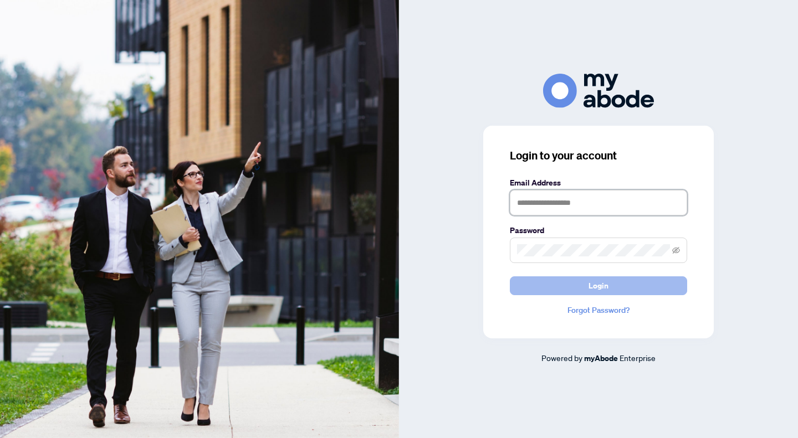
type input "**********"
click at [596, 293] on span "Login" at bounding box center [599, 286] width 20 height 18
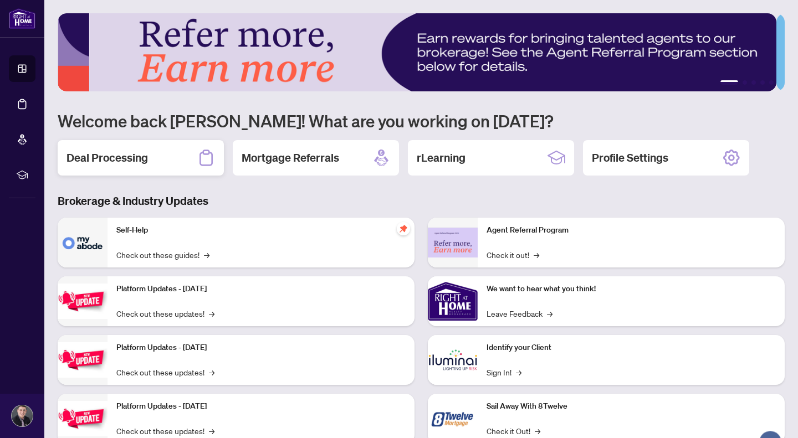
click at [194, 159] on div "Deal Processing" at bounding box center [141, 157] width 166 height 35
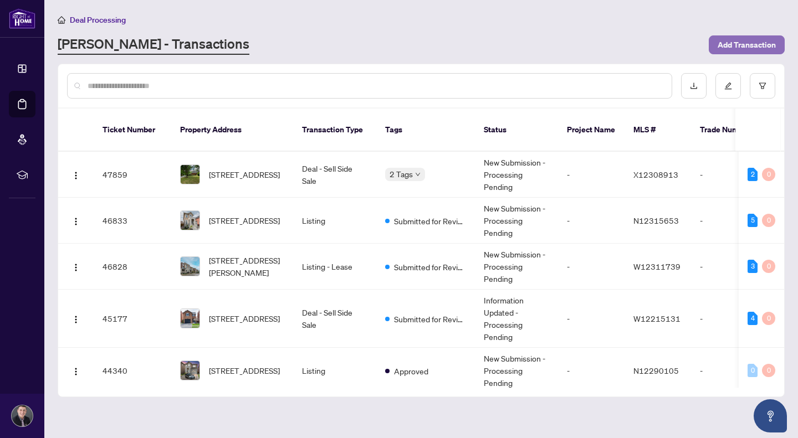
click at [761, 47] on span "Add Transaction" at bounding box center [747, 45] width 58 height 18
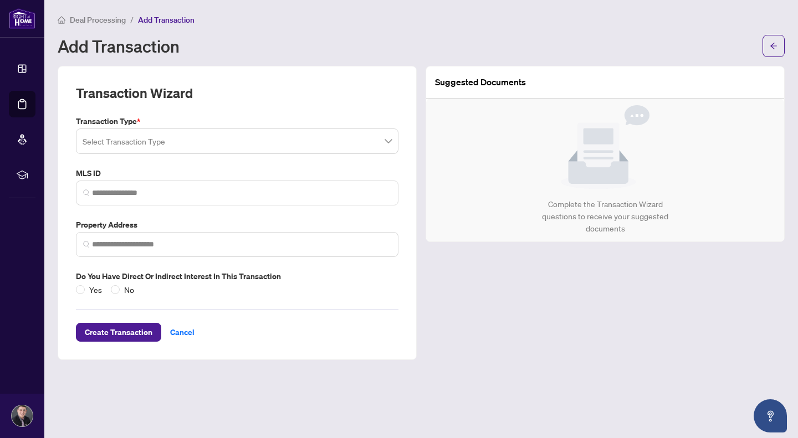
click at [234, 143] on input "search" at bounding box center [232, 143] width 299 height 24
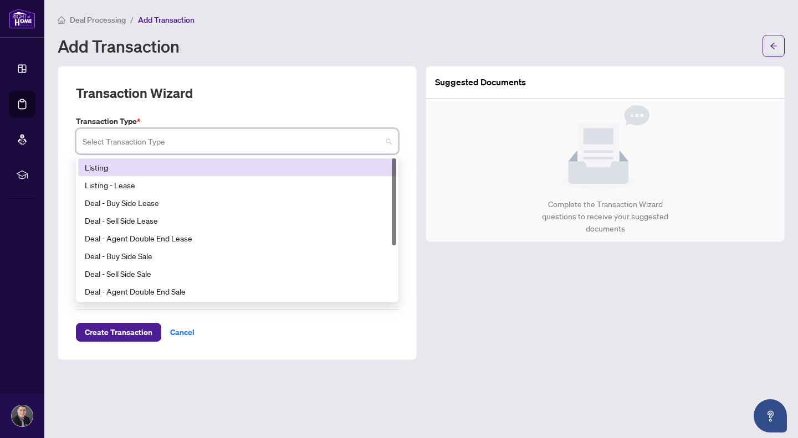
click at [132, 170] on div "Listing" at bounding box center [237, 167] width 305 height 12
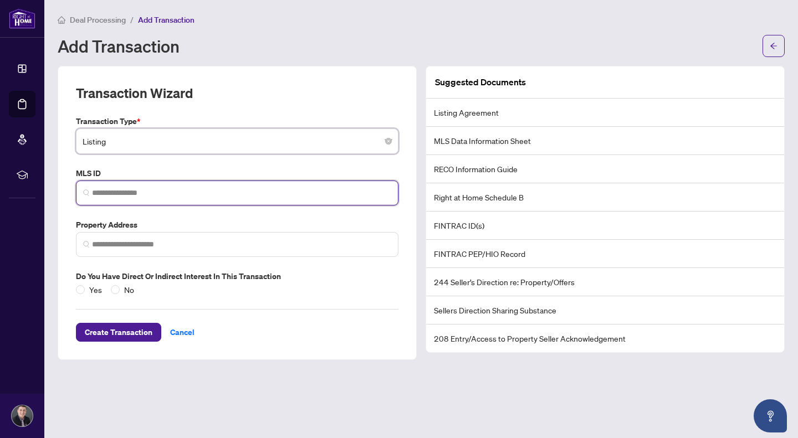
click at [136, 191] on input "search" at bounding box center [241, 193] width 299 height 12
click at [139, 193] on input "search" at bounding box center [241, 193] width 299 height 12
paste input "*********"
type input "*********"
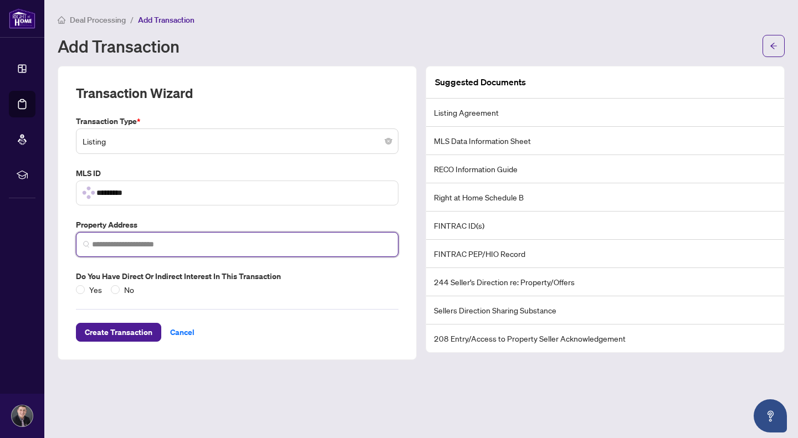
click at [138, 248] on input "search" at bounding box center [241, 245] width 299 height 12
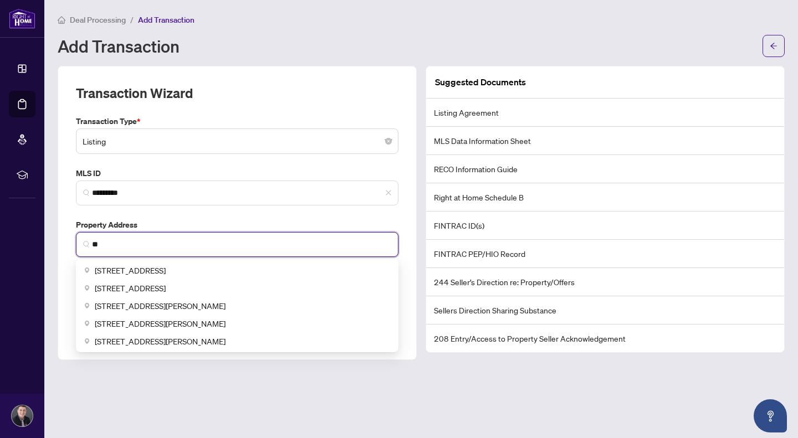
type input "*"
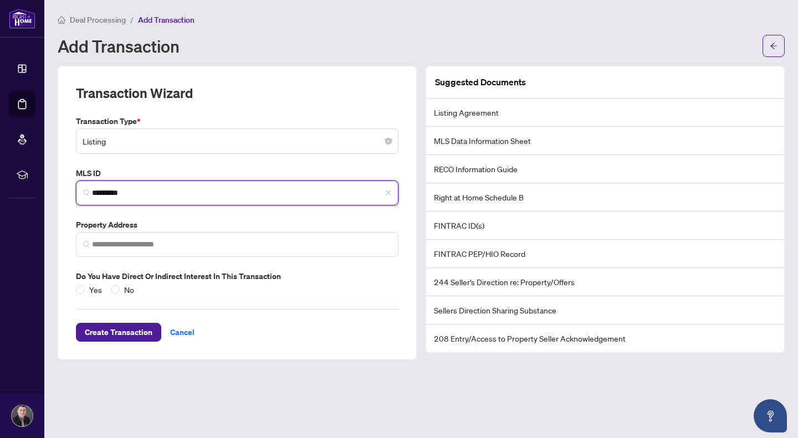
click at [155, 194] on input "*********" at bounding box center [241, 193] width 299 height 12
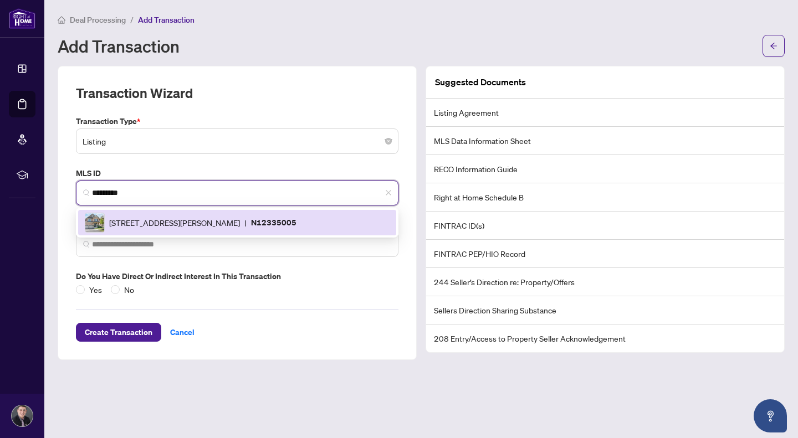
click at [155, 213] on div "5 Pridham Pl, New Tecumseth, Ontario L0G 1W0, Canada | N12335005" at bounding box center [237, 223] width 305 height 20
type input "**********"
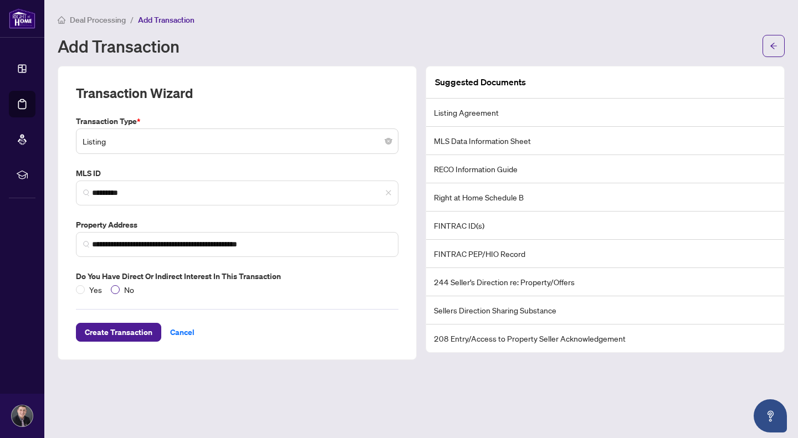
click at [120, 290] on span "No" at bounding box center [129, 290] width 19 height 12
click at [131, 325] on span "Create Transaction" at bounding box center [119, 333] width 68 height 18
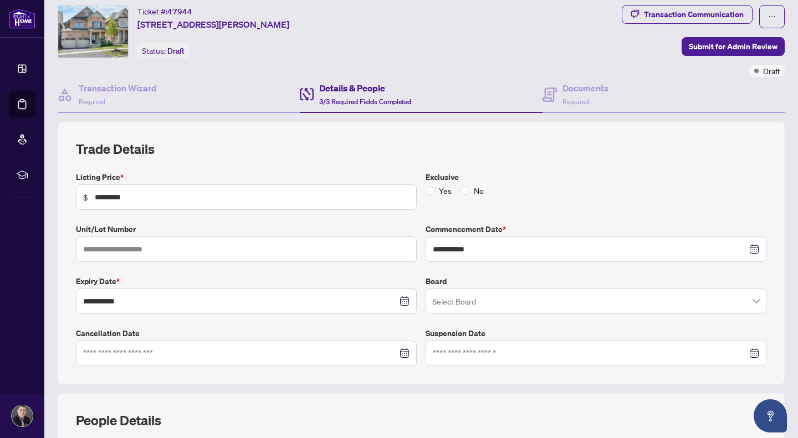
scroll to position [284, 0]
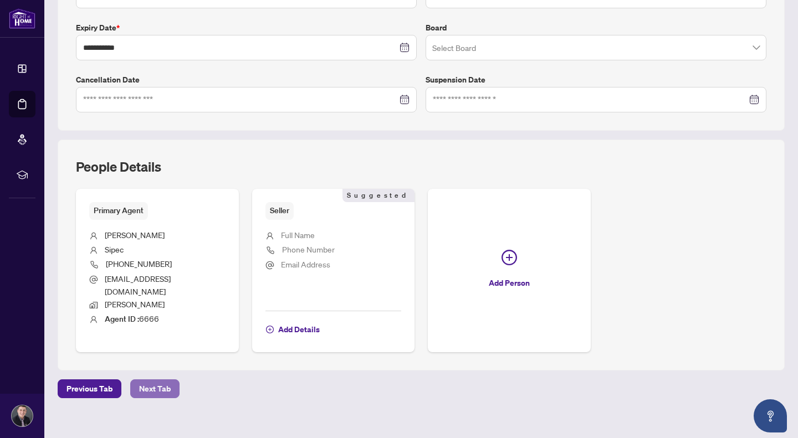
click at [165, 380] on span "Next Tab" at bounding box center [155, 389] width 32 height 18
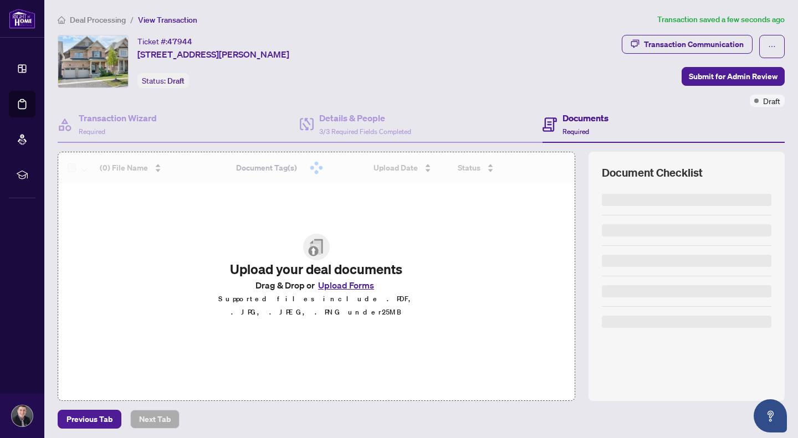
click at [339, 292] on button "Upload Forms" at bounding box center [346, 285] width 63 height 14
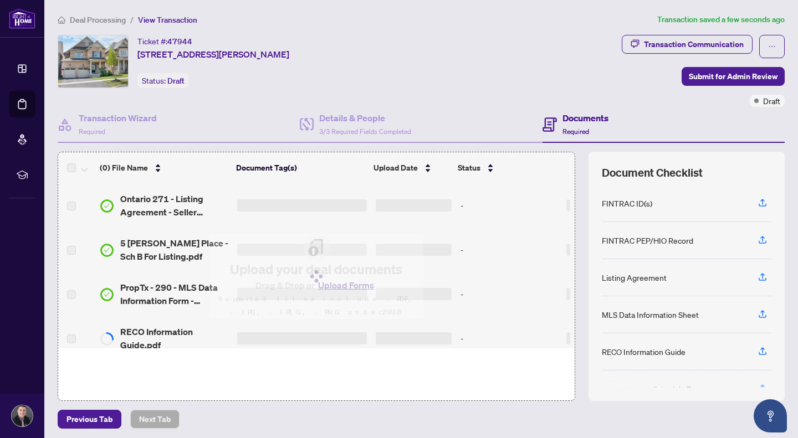
scroll to position [36, 0]
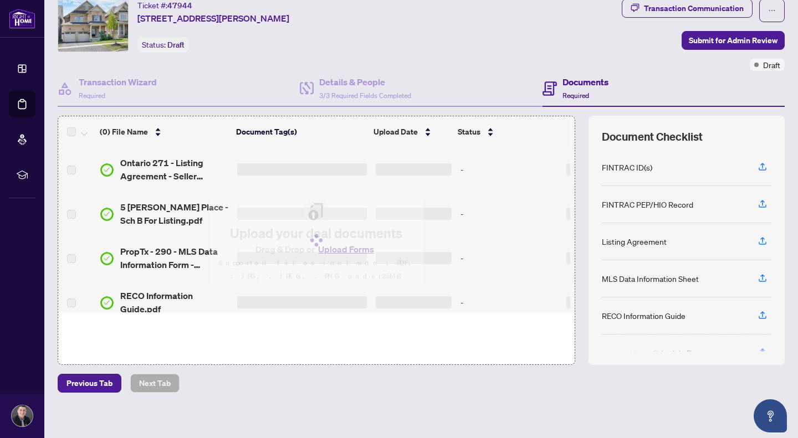
click at [270, 166] on h3 at bounding box center [302, 169] width 130 height 12
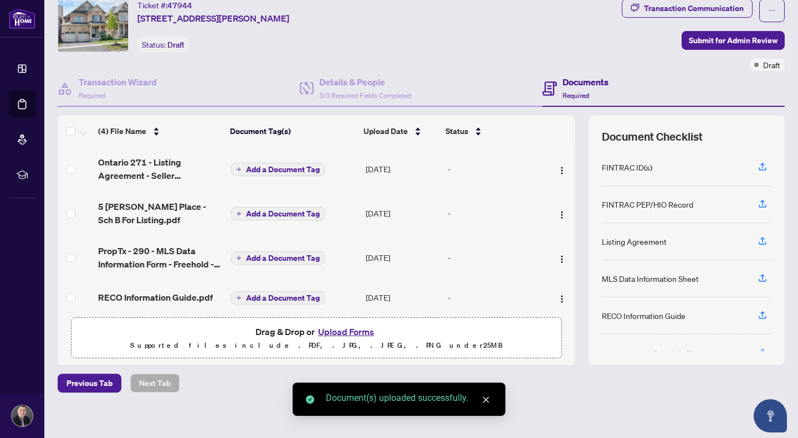
click at [296, 169] on span "Add a Document Tag" at bounding box center [283, 170] width 74 height 8
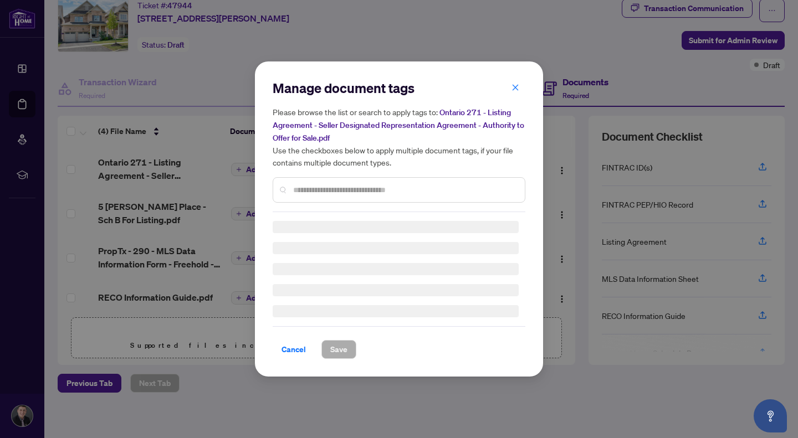
click at [309, 188] on div "Manage document tags Please browse the list or search to apply tags to: Ontario…" at bounding box center [399, 145] width 253 height 133
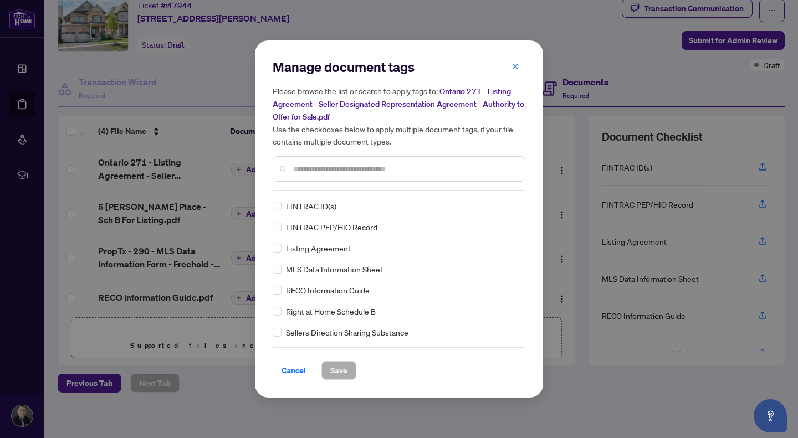
click at [287, 157] on div at bounding box center [399, 168] width 253 height 25
click at [296, 160] on div at bounding box center [399, 168] width 253 height 25
click at [307, 165] on input "text" at bounding box center [404, 169] width 223 height 12
type input "********"
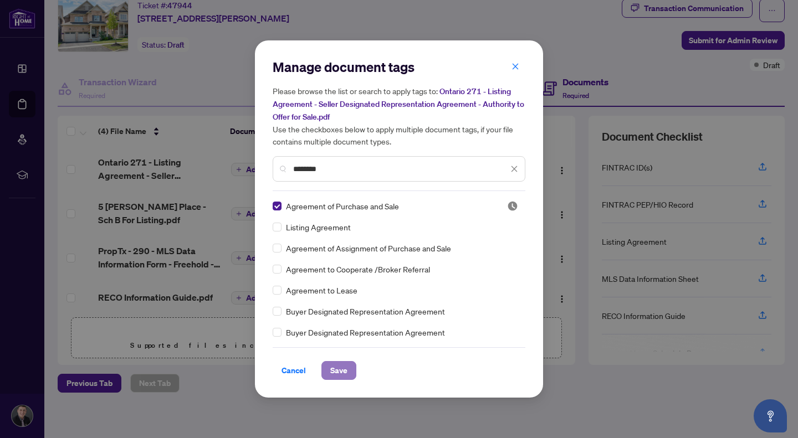
click at [343, 372] on span "Save" at bounding box center [338, 371] width 17 height 18
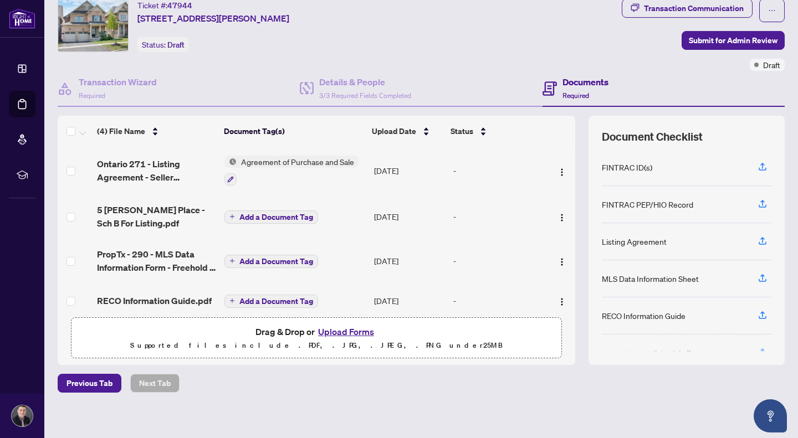
click at [278, 214] on span "Add a Document Tag" at bounding box center [276, 217] width 74 height 8
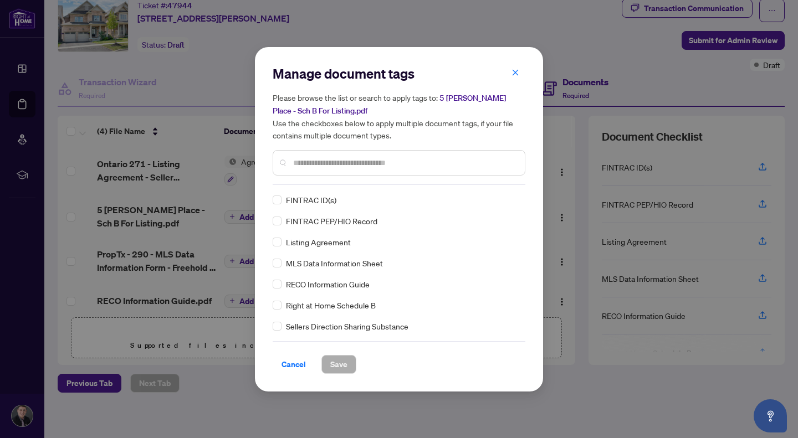
click at [343, 182] on div "Manage document tags Please browse the list or search to apply tags to: 5 Pridh…" at bounding box center [399, 125] width 253 height 120
click at [343, 170] on div at bounding box center [399, 162] width 253 height 25
click at [341, 161] on input "text" at bounding box center [404, 163] width 223 height 12
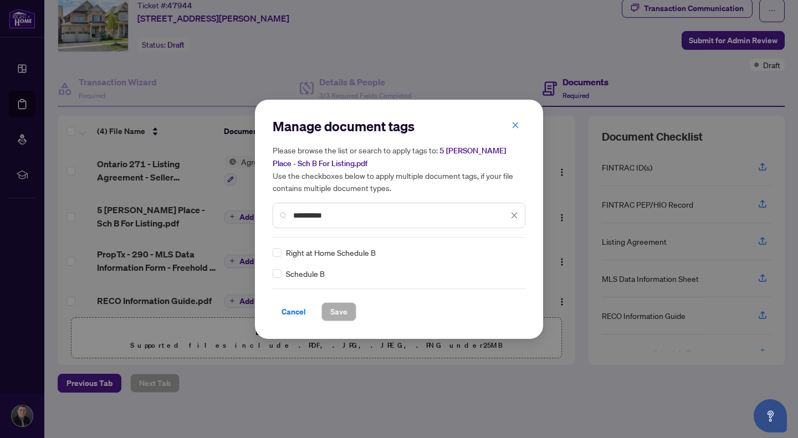
type input "**********"
click at [325, 256] on span "Right at Home Schedule B" at bounding box center [331, 253] width 90 height 12
click at [269, 253] on div "**********" at bounding box center [399, 219] width 288 height 239
click at [344, 315] on span "Save" at bounding box center [338, 312] width 17 height 18
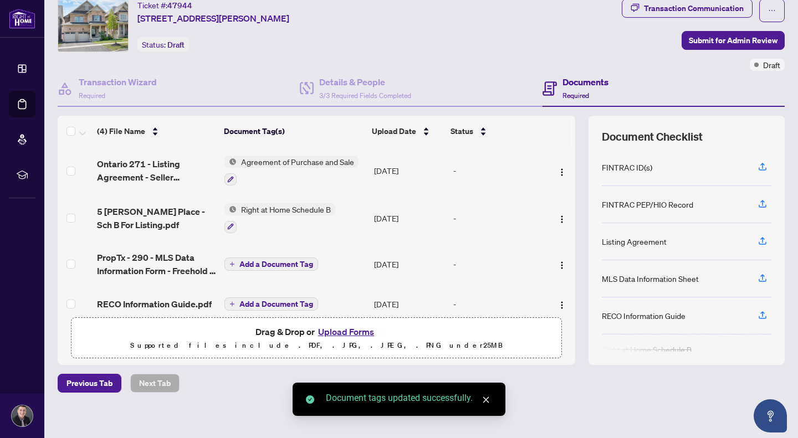
click at [273, 261] on span "Add a Document Tag" at bounding box center [276, 264] width 74 height 8
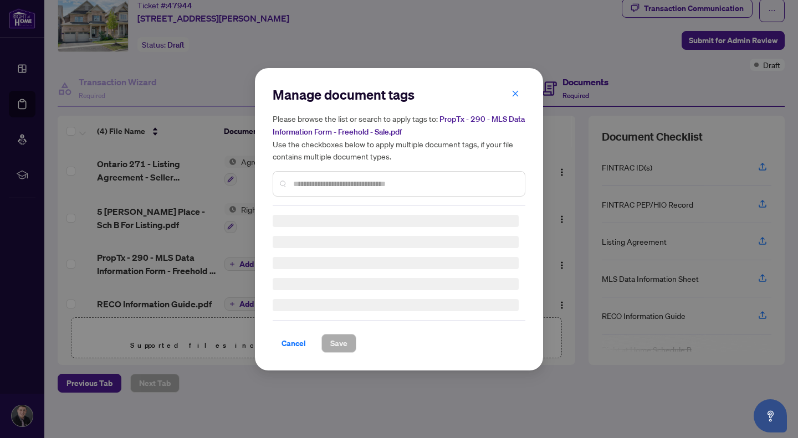
click at [383, 188] on div "Manage document tags Please browse the list or search to apply tags to: PropTx …" at bounding box center [399, 219] width 253 height 267
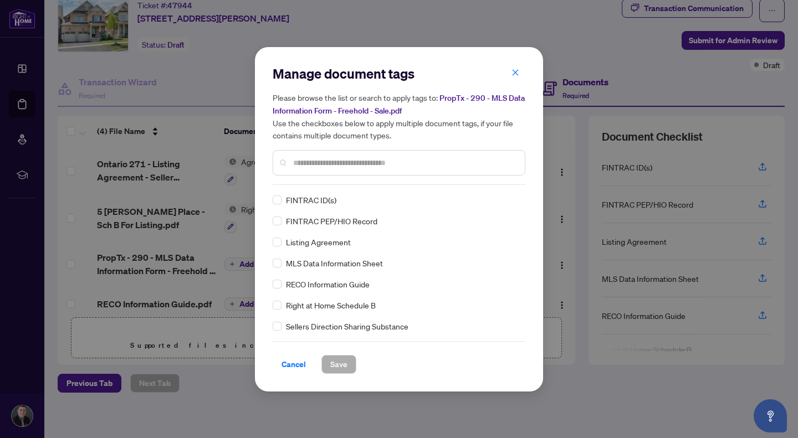
click at [379, 170] on div at bounding box center [399, 162] width 253 height 25
click at [375, 157] on input "text" at bounding box center [404, 163] width 223 height 12
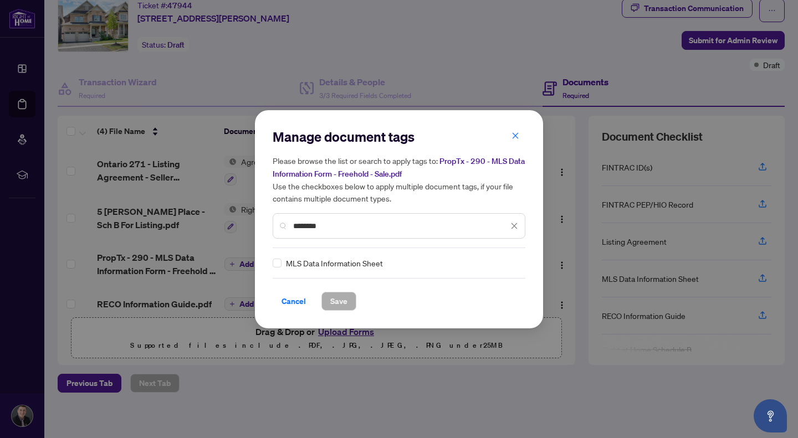
type input "********"
click at [334, 264] on span "MLS Data Information Sheet" at bounding box center [334, 263] width 97 height 12
click at [329, 296] on button "Save" at bounding box center [338, 301] width 35 height 19
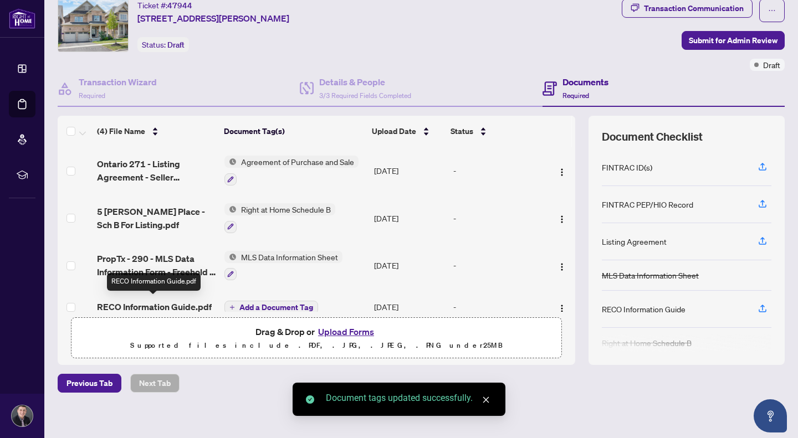
click at [171, 300] on span "RECO Information Guide.pdf" at bounding box center [154, 306] width 115 height 13
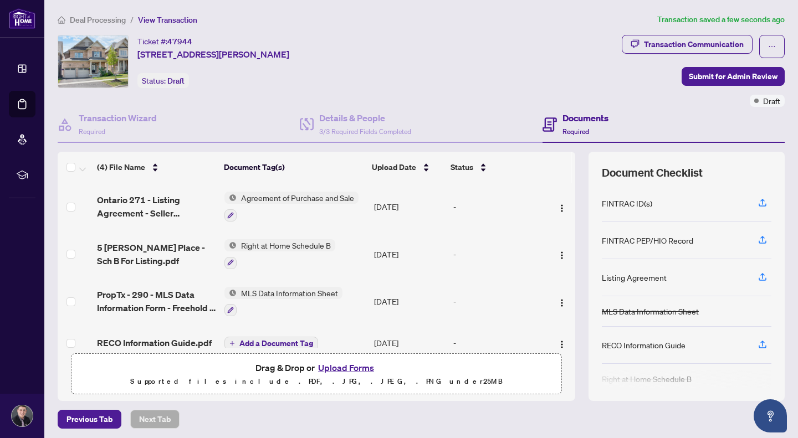
click at [245, 337] on button "Add a Document Tag" at bounding box center [271, 343] width 94 height 13
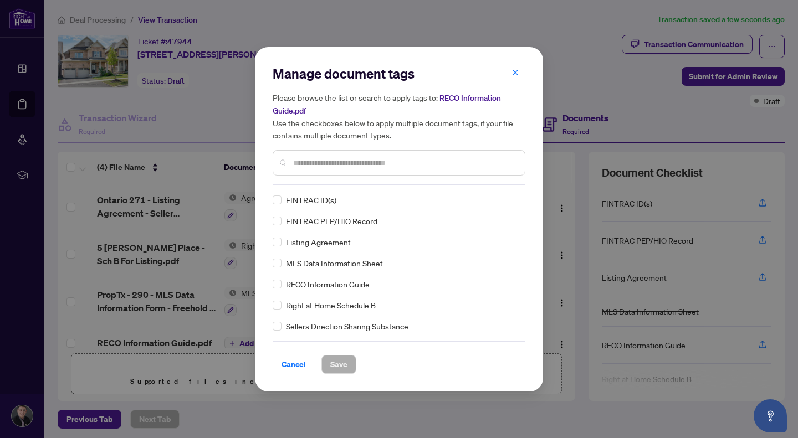
click at [353, 160] on input "text" at bounding box center [404, 163] width 223 height 12
type input "****"
click at [341, 365] on span "Save" at bounding box center [338, 365] width 17 height 18
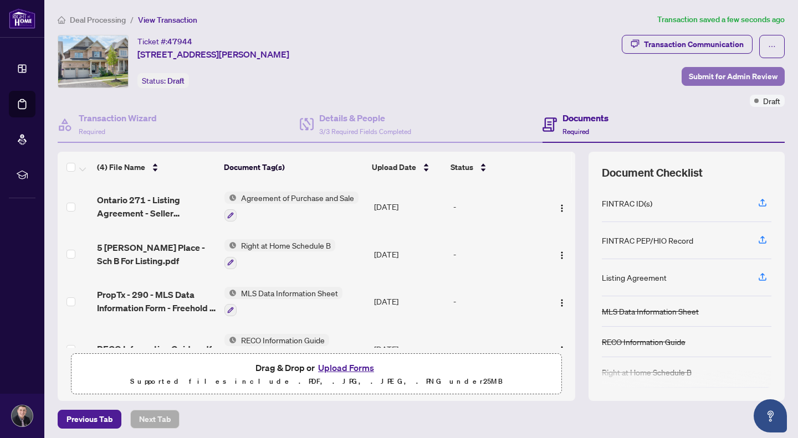
click at [706, 69] on span "Submit for Admin Review" at bounding box center [733, 77] width 89 height 18
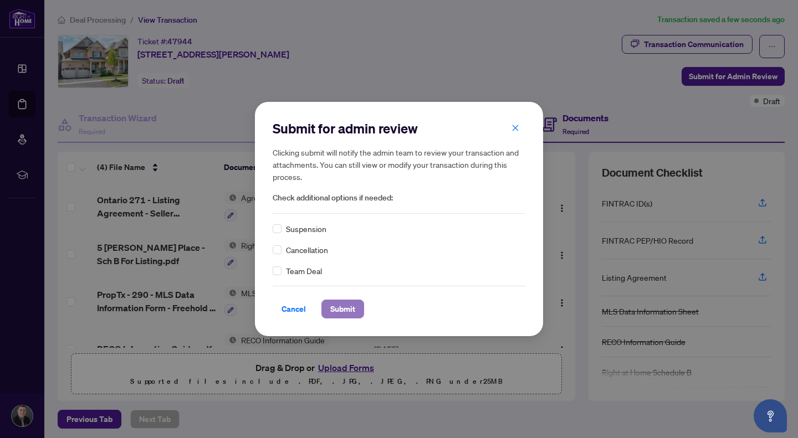
click at [337, 307] on span "Submit" at bounding box center [342, 309] width 25 height 18
